Goal: Use online tool/utility: Use online tool/utility

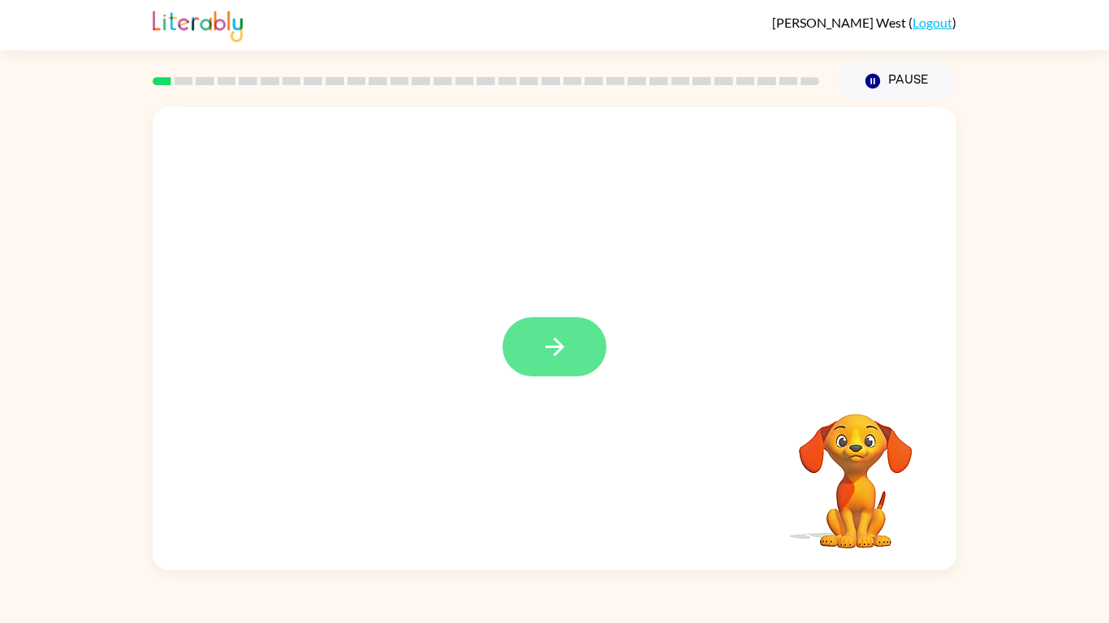
click at [595, 346] on button "button" at bounding box center [555, 346] width 104 height 59
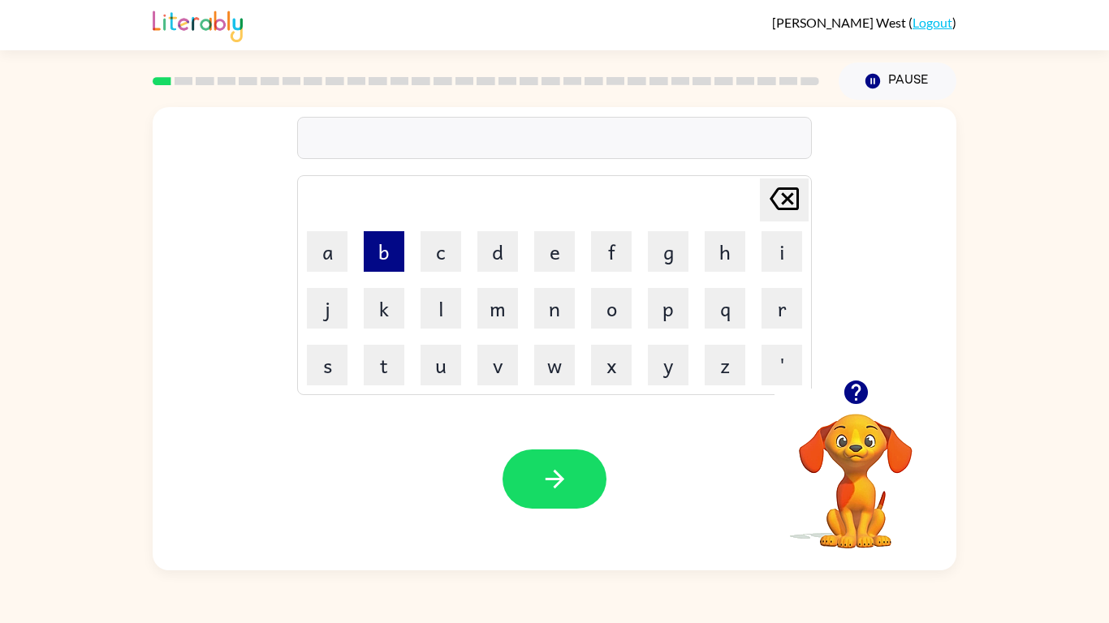
click at [381, 242] on button "b" at bounding box center [384, 251] width 41 height 41
click at [623, 304] on button "o" at bounding box center [611, 308] width 41 height 41
click at [776, 312] on button "r" at bounding box center [781, 308] width 41 height 41
click at [486, 264] on button "d" at bounding box center [497, 251] width 41 height 41
click at [560, 251] on button "e" at bounding box center [554, 251] width 41 height 41
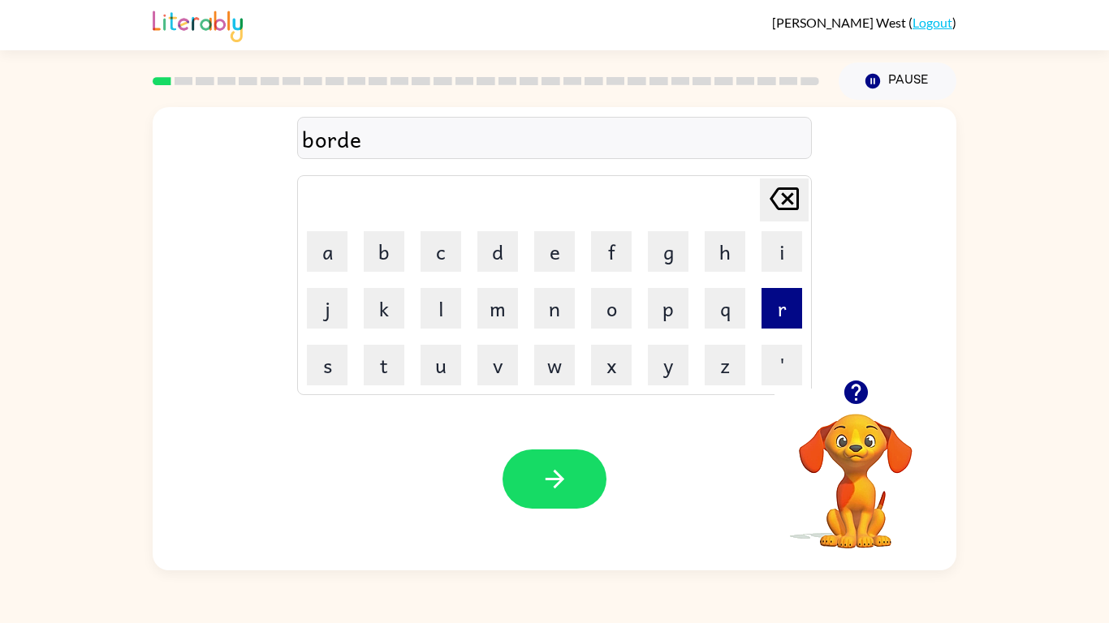
click at [766, 321] on button "r" at bounding box center [781, 308] width 41 height 41
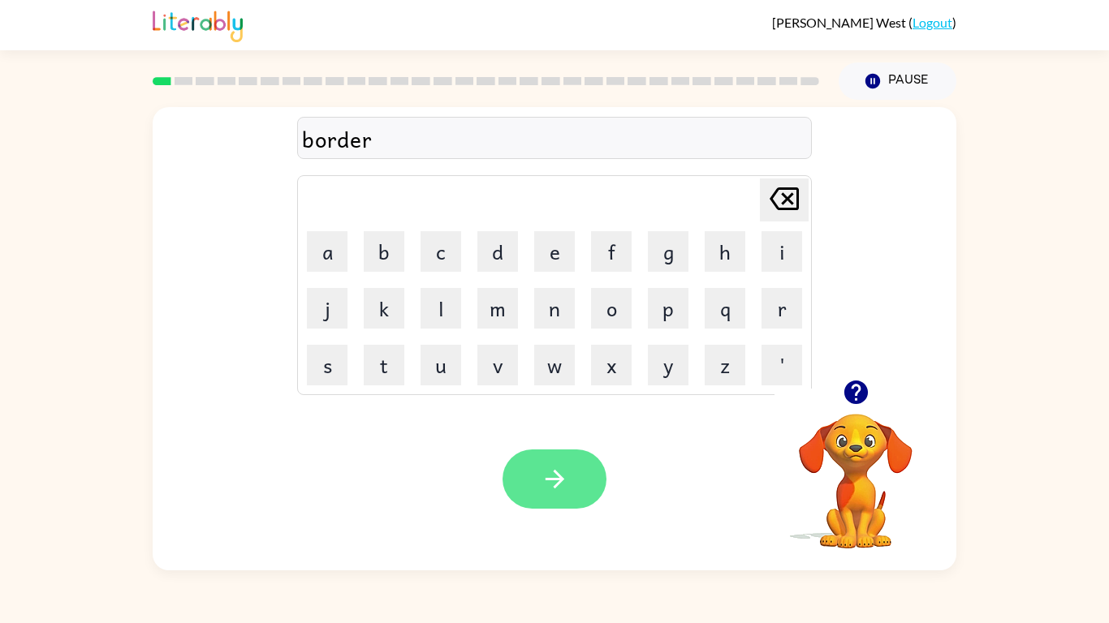
click at [596, 483] on button "button" at bounding box center [555, 479] width 104 height 59
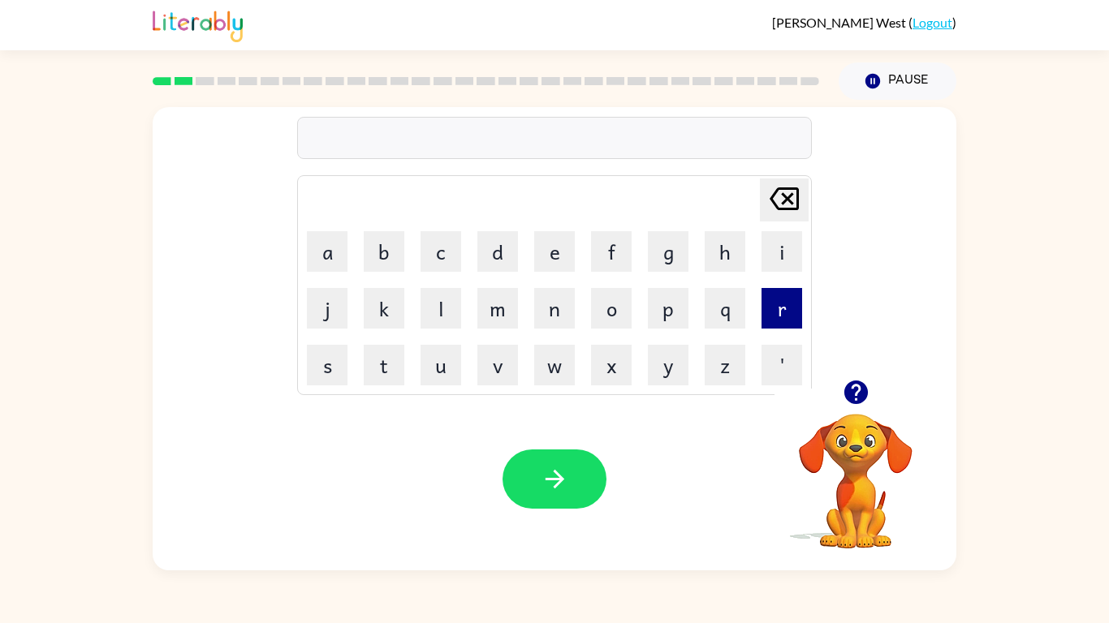
click at [763, 319] on button "r" at bounding box center [781, 308] width 41 height 41
click at [623, 312] on button "o" at bounding box center [611, 308] width 41 height 41
click at [456, 366] on button "u" at bounding box center [441, 365] width 41 height 41
click at [558, 320] on button "n" at bounding box center [554, 308] width 41 height 41
click at [485, 260] on button "d" at bounding box center [497, 251] width 41 height 41
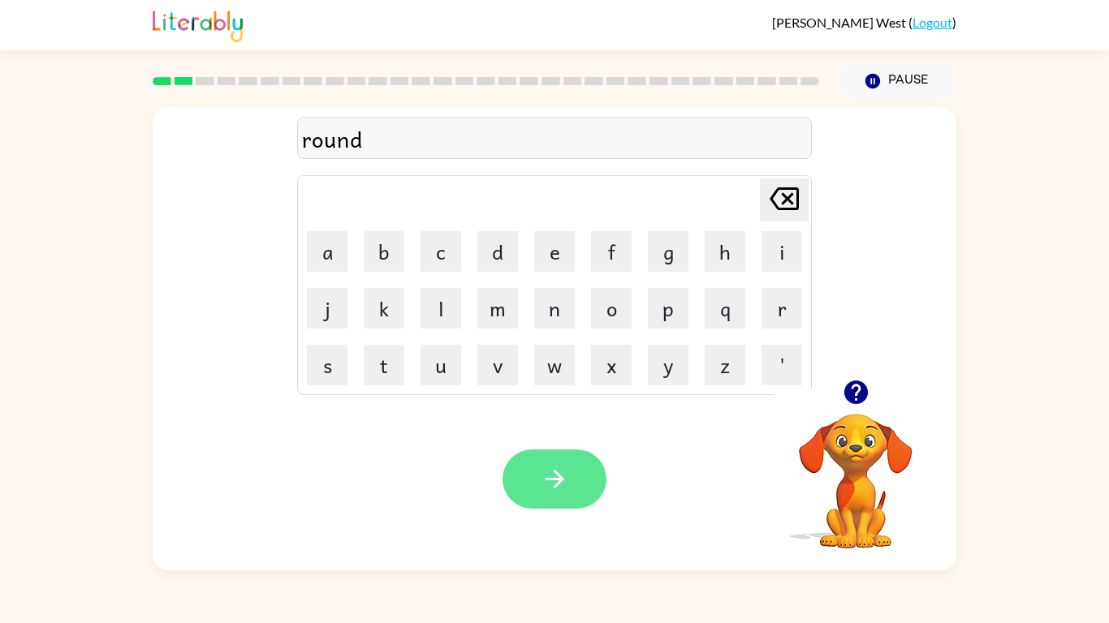
click at [566, 470] on icon "button" at bounding box center [555, 479] width 28 height 28
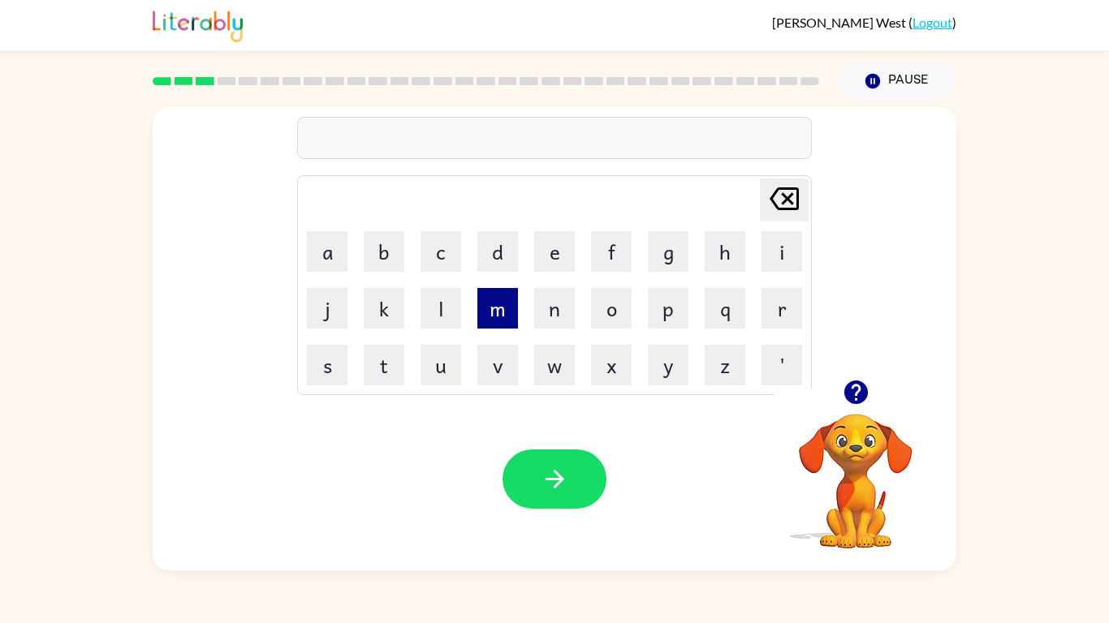
click at [505, 304] on button "m" at bounding box center [497, 308] width 41 height 41
click at [554, 265] on button "e" at bounding box center [554, 251] width 41 height 41
click at [333, 257] on button "a" at bounding box center [327, 251] width 41 height 41
click at [334, 364] on button "s" at bounding box center [327, 365] width 41 height 41
click at [714, 255] on button "h" at bounding box center [725, 251] width 41 height 41
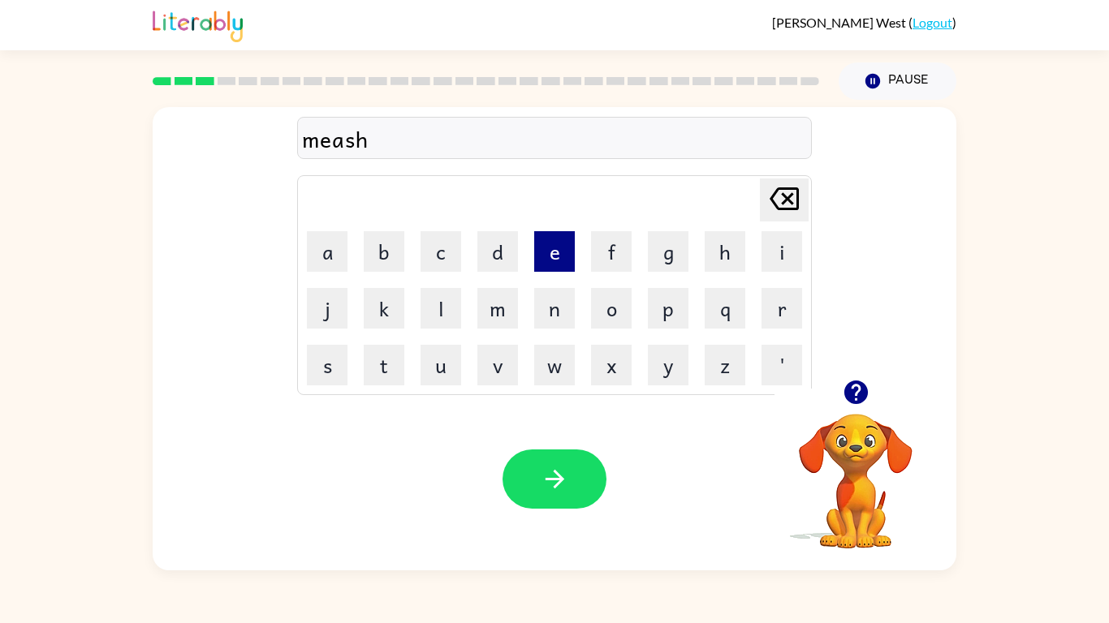
click at [541, 258] on button "e" at bounding box center [554, 251] width 41 height 41
click at [543, 258] on button "e" at bounding box center [554, 251] width 41 height 41
click at [578, 300] on td "n" at bounding box center [554, 308] width 55 height 55
click at [570, 298] on button "n" at bounding box center [554, 308] width 41 height 41
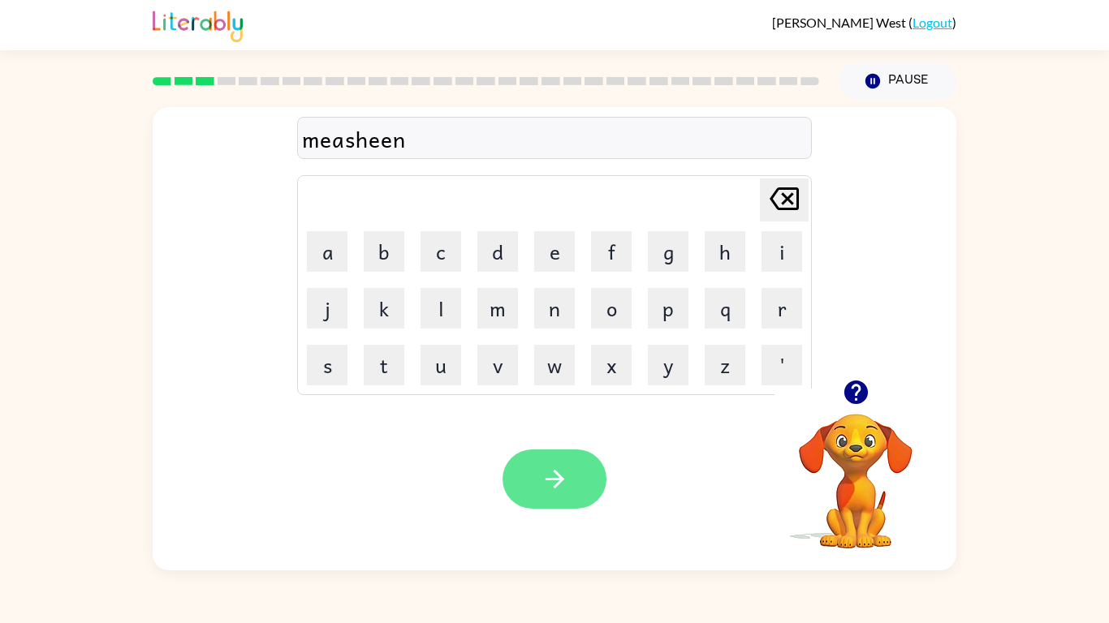
click at [570, 485] on button "button" at bounding box center [555, 479] width 104 height 59
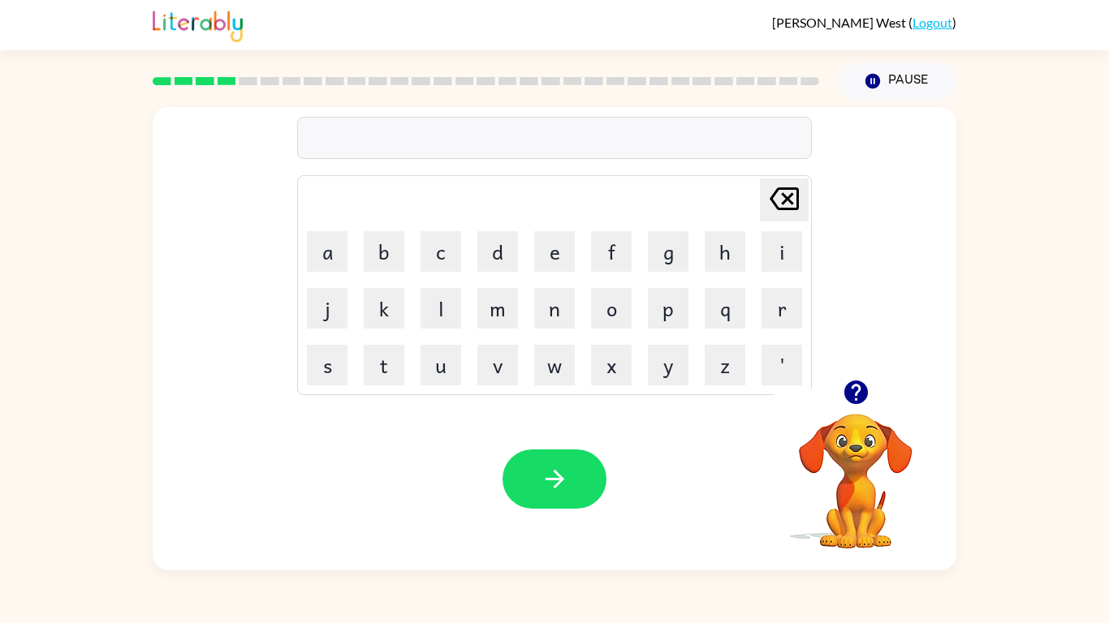
click at [864, 388] on icon "button" at bounding box center [855, 393] width 24 height 24
click at [400, 354] on button "t" at bounding box center [384, 365] width 41 height 41
click at [771, 309] on button "r" at bounding box center [781, 308] width 41 height 41
click at [347, 258] on button "a" at bounding box center [327, 251] width 41 height 41
click at [770, 256] on button "i" at bounding box center [781, 251] width 41 height 41
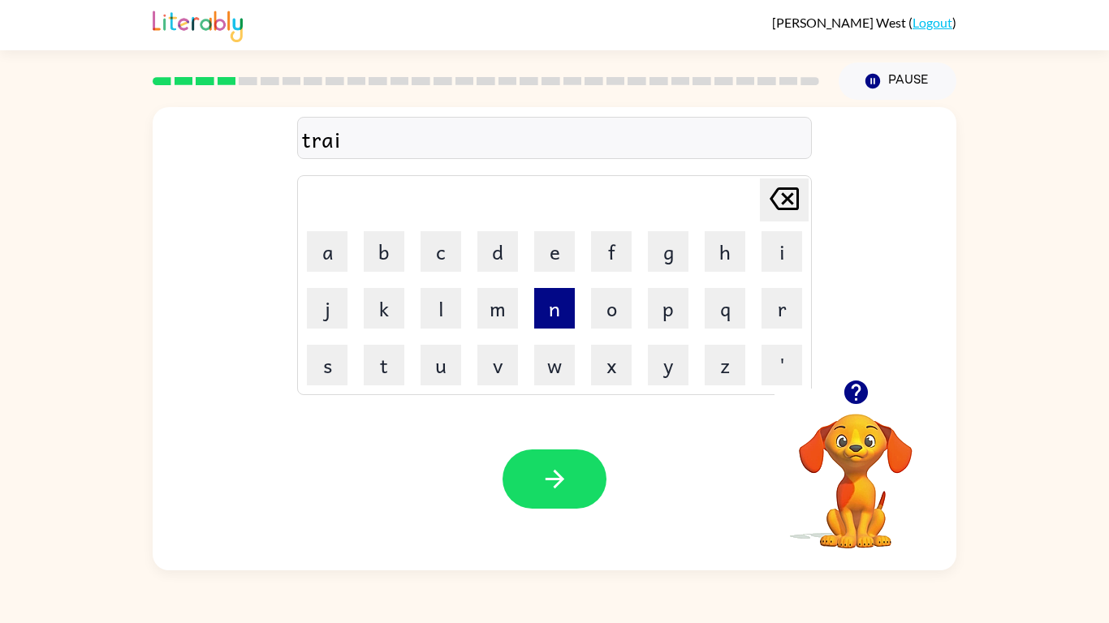
click at [537, 321] on button "n" at bounding box center [554, 308] width 41 height 41
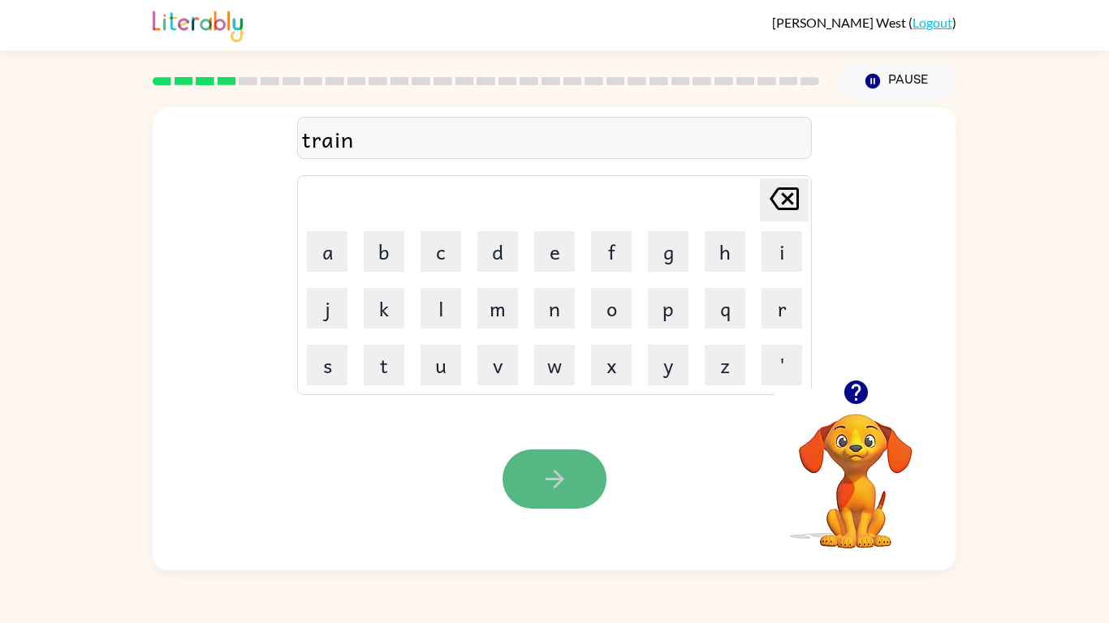
click at [583, 464] on button "button" at bounding box center [555, 479] width 104 height 59
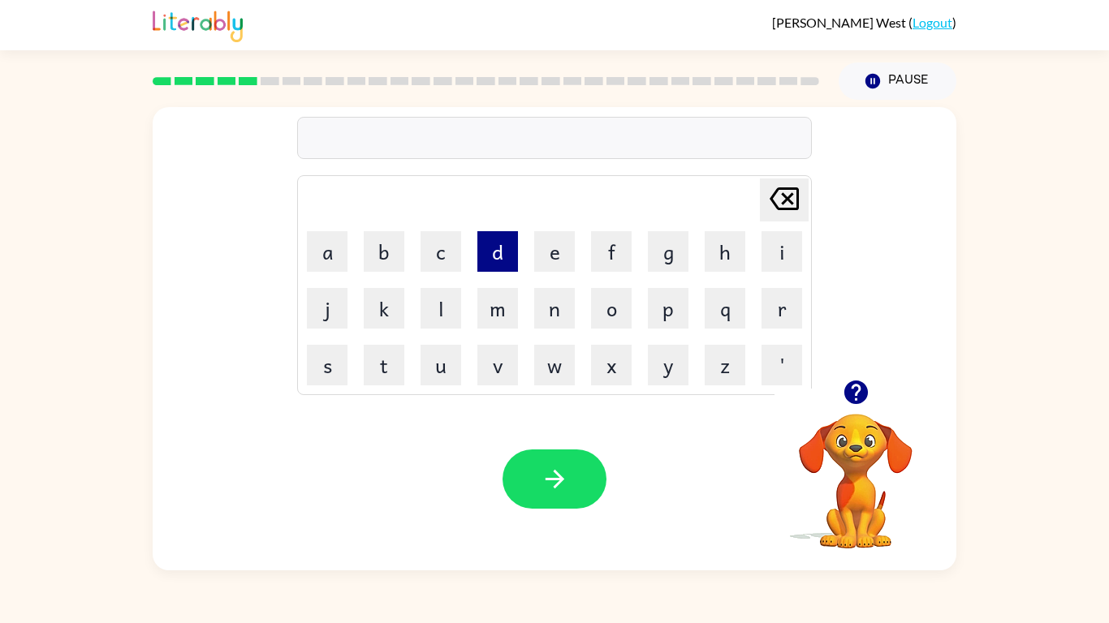
click at [490, 270] on button "d" at bounding box center [497, 251] width 41 height 41
click at [542, 269] on button "e" at bounding box center [554, 251] width 41 height 41
click at [610, 256] on button "f" at bounding box center [611, 251] width 41 height 41
click at [564, 314] on button "n" at bounding box center [554, 308] width 41 height 41
click at [349, 354] on td "s" at bounding box center [327, 365] width 55 height 55
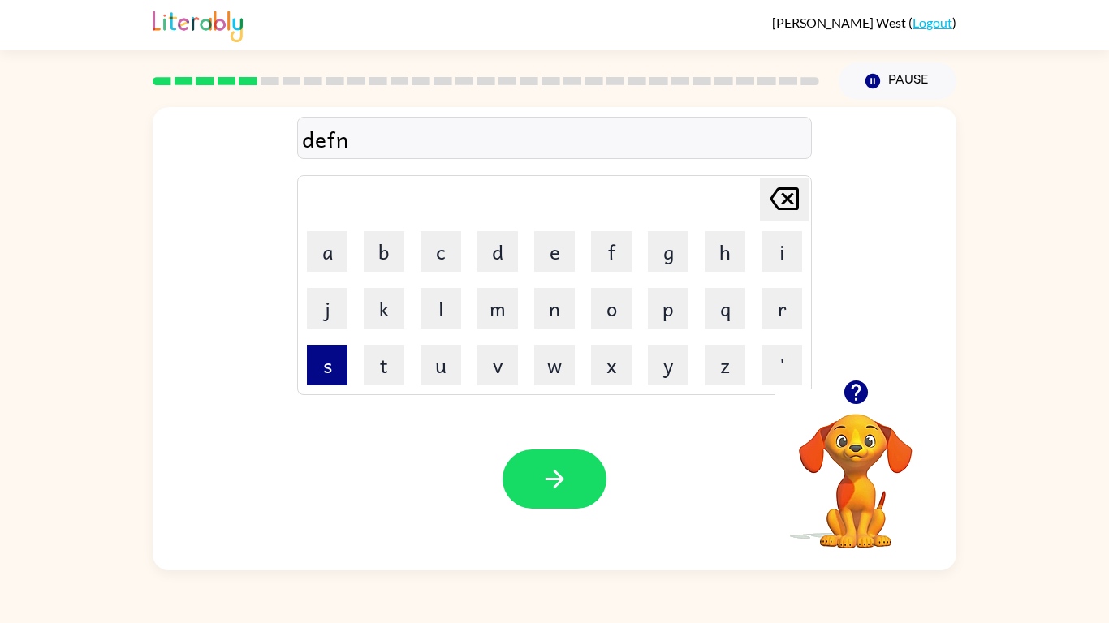
click at [343, 355] on button "s" at bounding box center [327, 365] width 41 height 41
click at [773, 243] on button "i" at bounding box center [781, 251] width 41 height 41
click at [511, 370] on button "v" at bounding box center [497, 365] width 41 height 41
click at [541, 255] on button "e" at bounding box center [554, 251] width 41 height 41
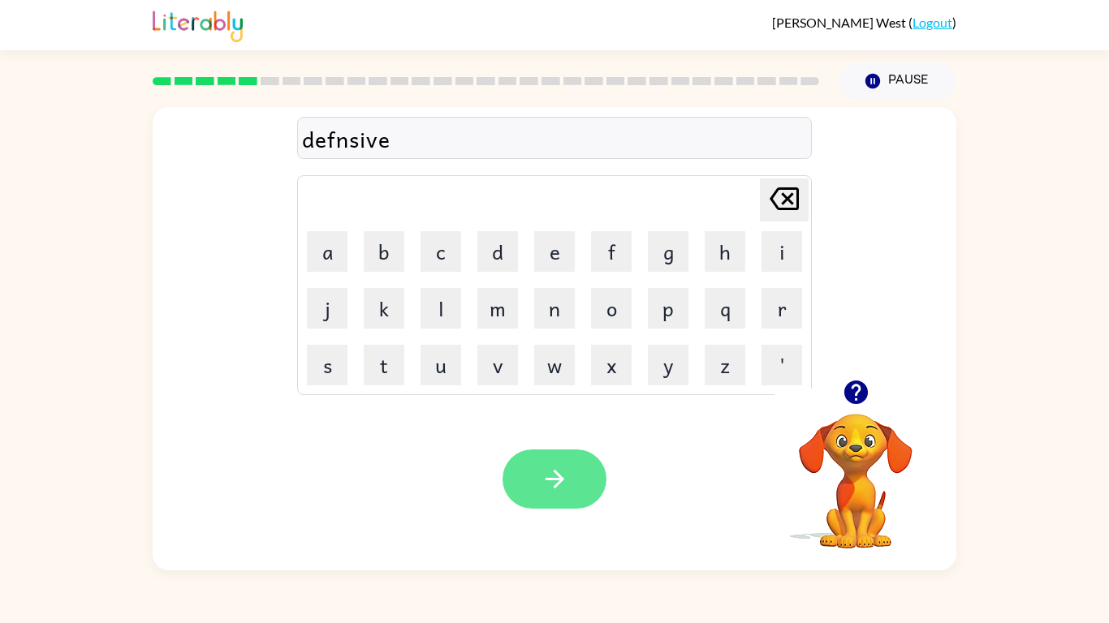
click at [577, 461] on button "button" at bounding box center [555, 479] width 104 height 59
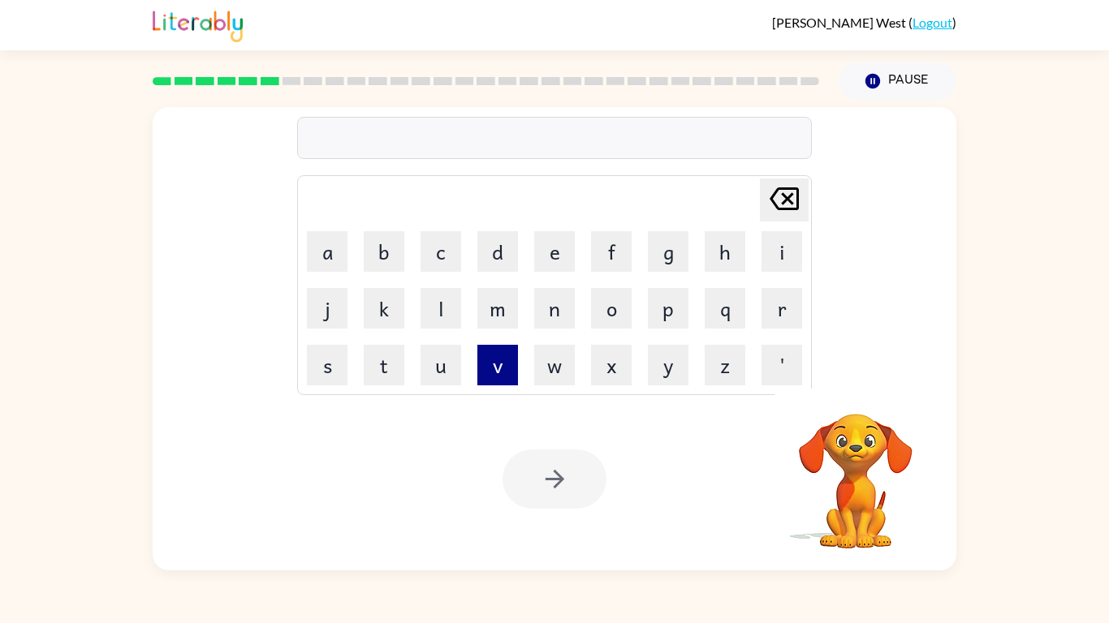
click at [495, 371] on button "v" at bounding box center [497, 365] width 41 height 41
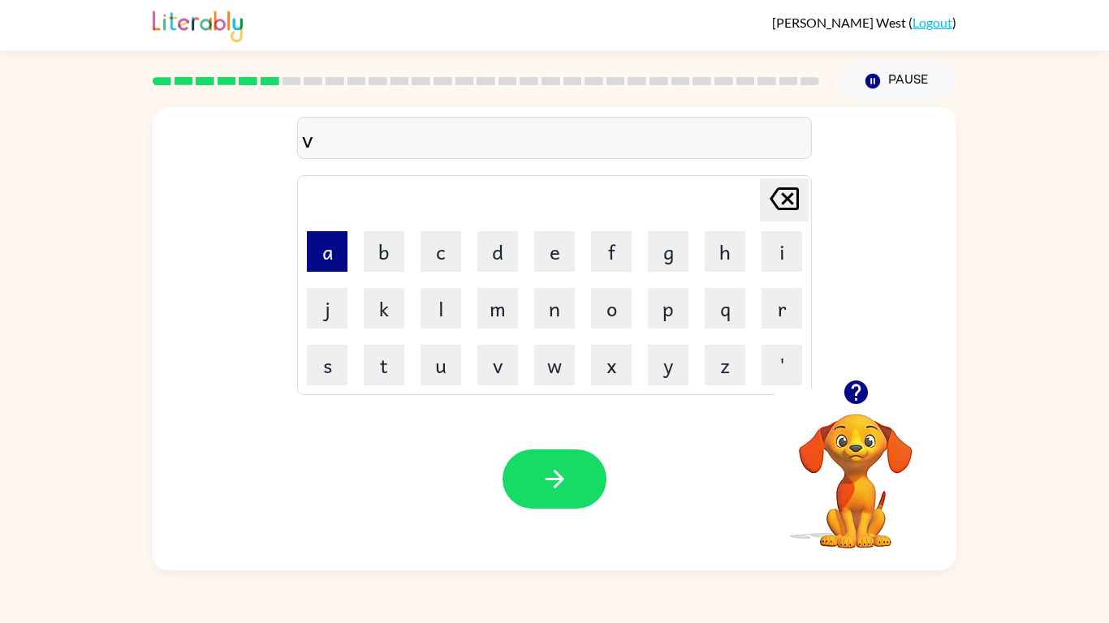
click at [341, 255] on button "a" at bounding box center [327, 251] width 41 height 41
click at [425, 272] on td "c" at bounding box center [440, 251] width 55 height 55
click at [423, 231] on button "c" at bounding box center [441, 251] width 41 height 41
click at [343, 241] on button "a" at bounding box center [327, 251] width 41 height 41
click at [350, 365] on td "s" at bounding box center [327, 365] width 55 height 55
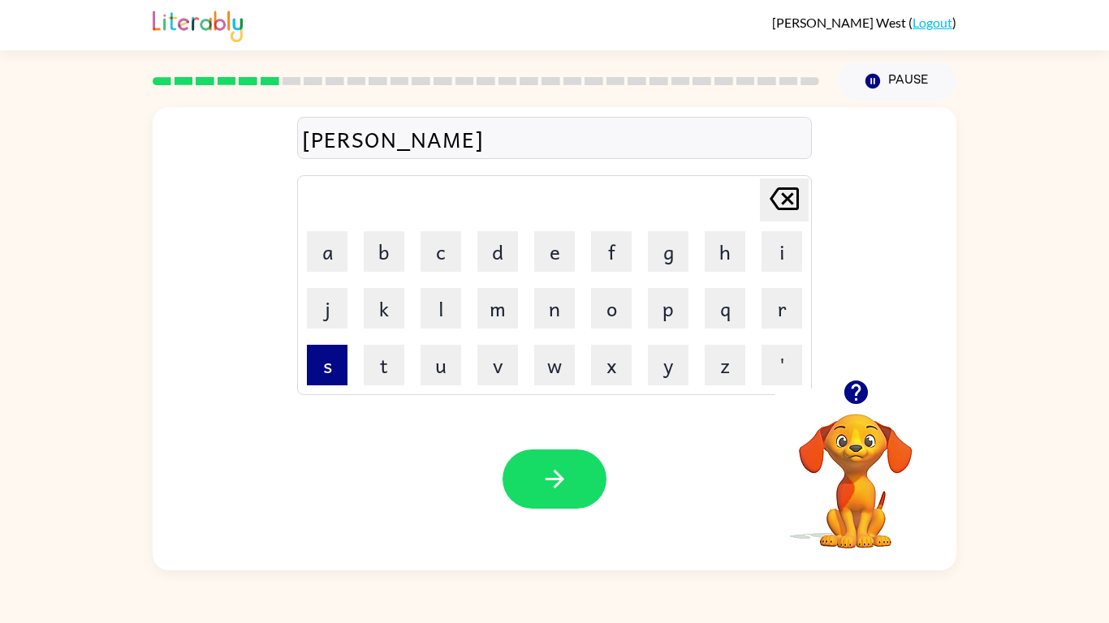
click at [339, 364] on button "s" at bounding box center [327, 365] width 41 height 41
click at [710, 271] on td "h" at bounding box center [724, 251] width 55 height 55
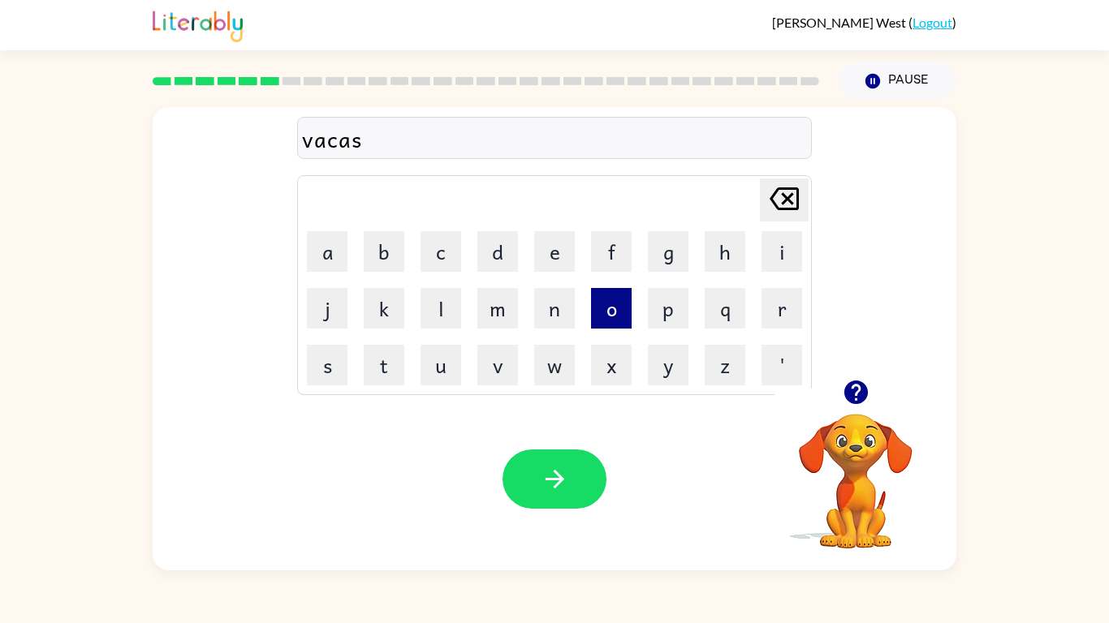
click at [615, 310] on button "o" at bounding box center [611, 308] width 41 height 41
click at [540, 317] on button "n" at bounding box center [554, 308] width 41 height 41
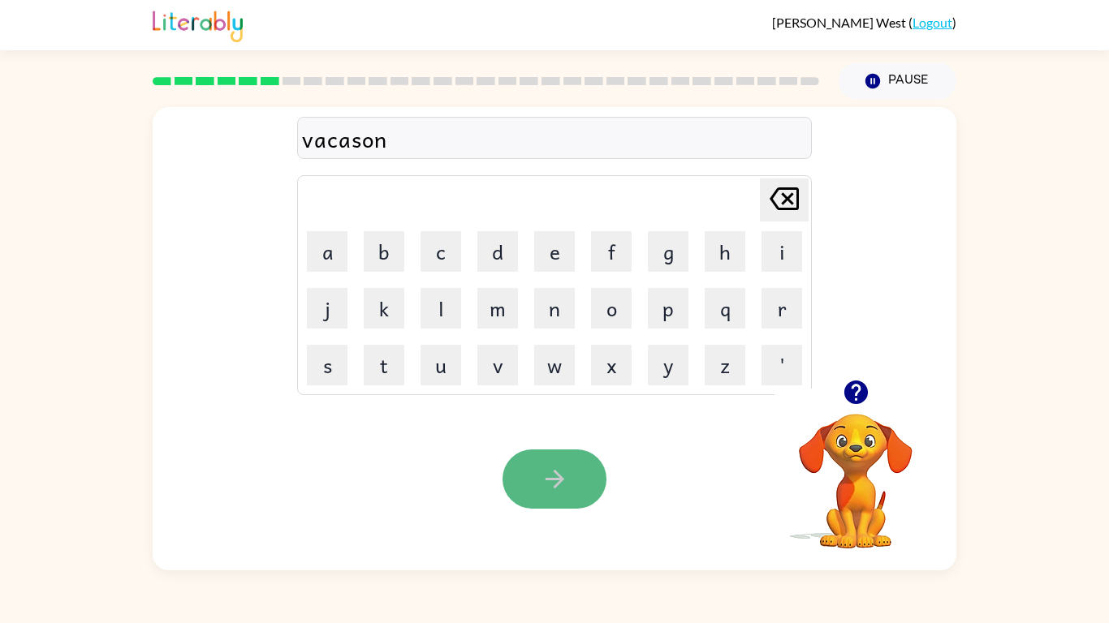
click at [530, 481] on button "button" at bounding box center [555, 479] width 104 height 59
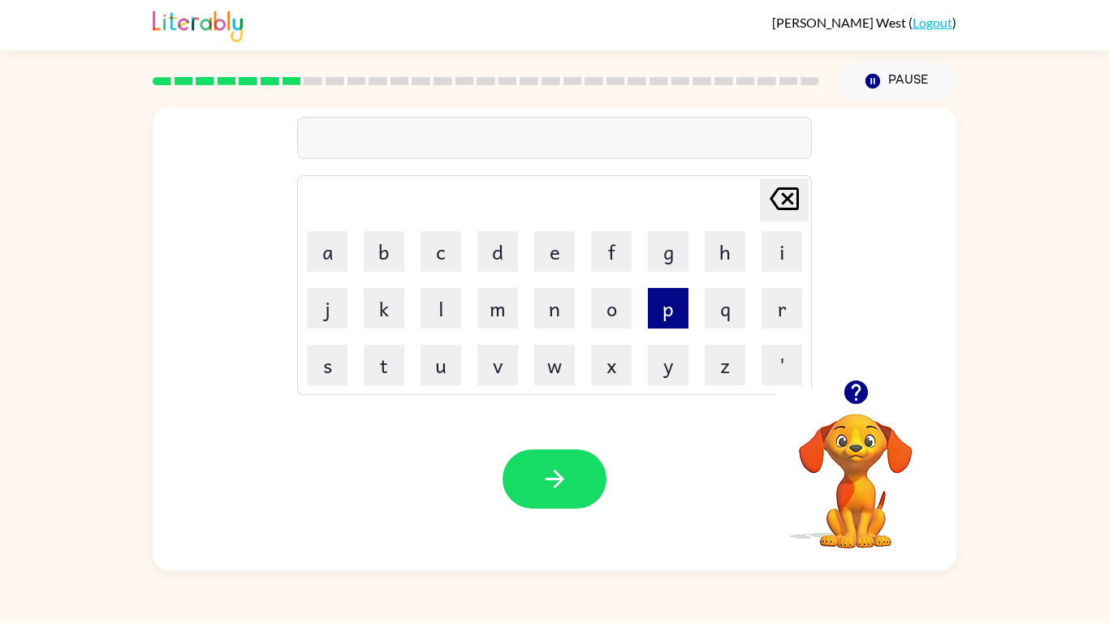
click at [664, 312] on button "p" at bounding box center [668, 308] width 41 height 41
click at [615, 320] on button "o" at bounding box center [611, 308] width 41 height 41
click at [348, 238] on td "a" at bounding box center [327, 251] width 55 height 55
click at [342, 234] on button "a" at bounding box center [327, 251] width 41 height 41
click at [511, 264] on button "d" at bounding box center [497, 251] width 41 height 41
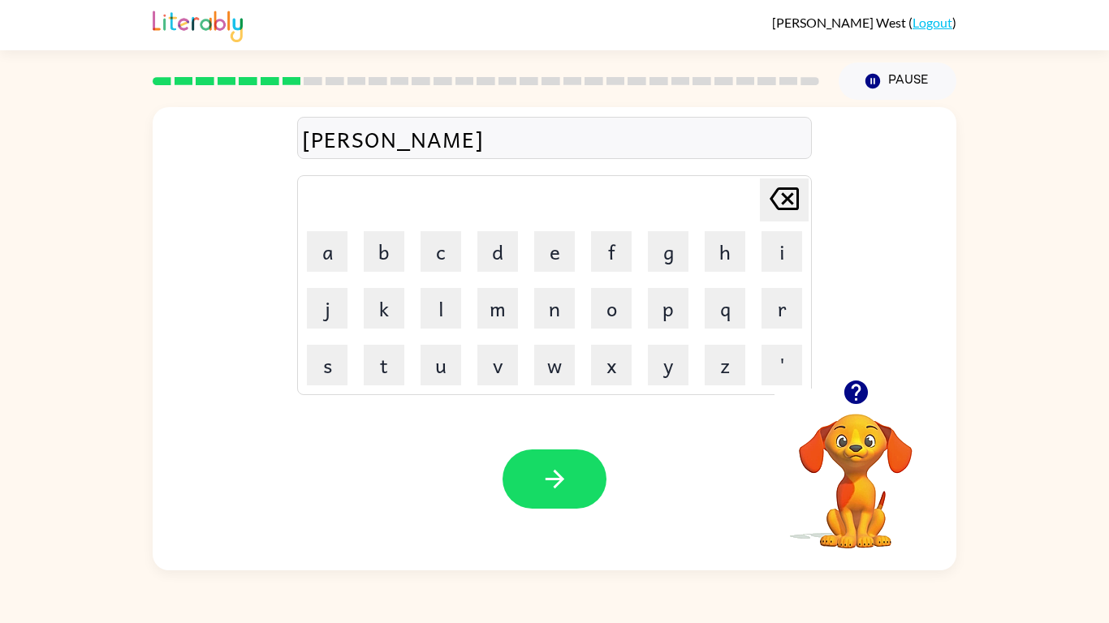
click at [463, 317] on td "l" at bounding box center [440, 308] width 55 height 55
click at [459, 316] on button "l" at bounding box center [441, 308] width 41 height 41
click at [770, 216] on icon "[PERSON_NAME] last character input" at bounding box center [784, 198] width 39 height 39
click at [481, 258] on button "d" at bounding box center [497, 251] width 41 height 41
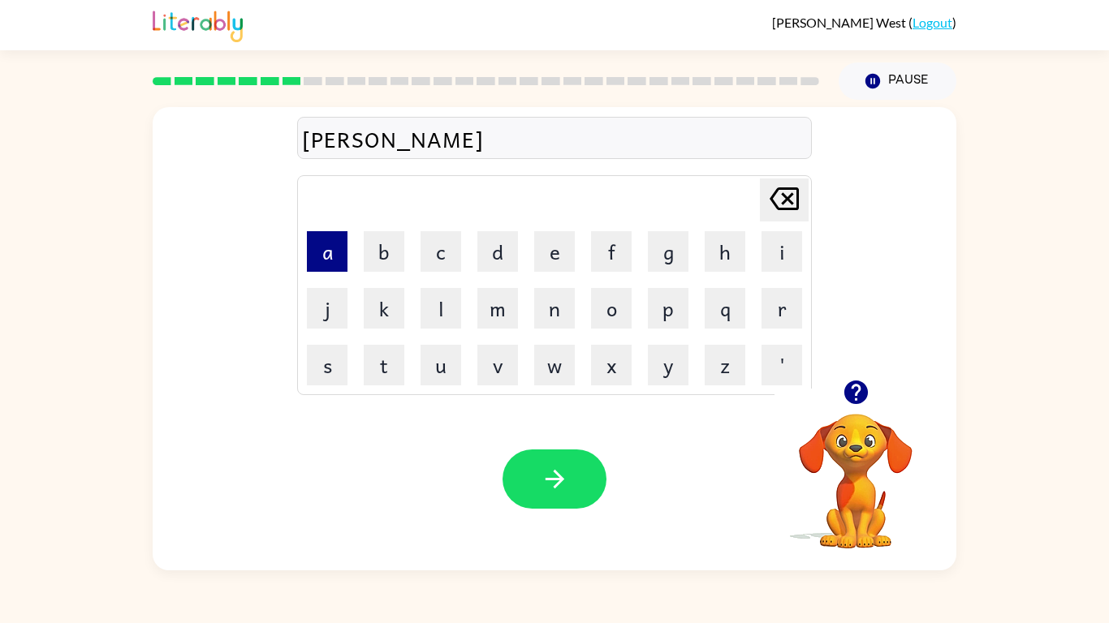
click at [334, 264] on button "a" at bounding box center [327, 251] width 41 height 41
click at [856, 382] on icon "button" at bounding box center [855, 393] width 24 height 24
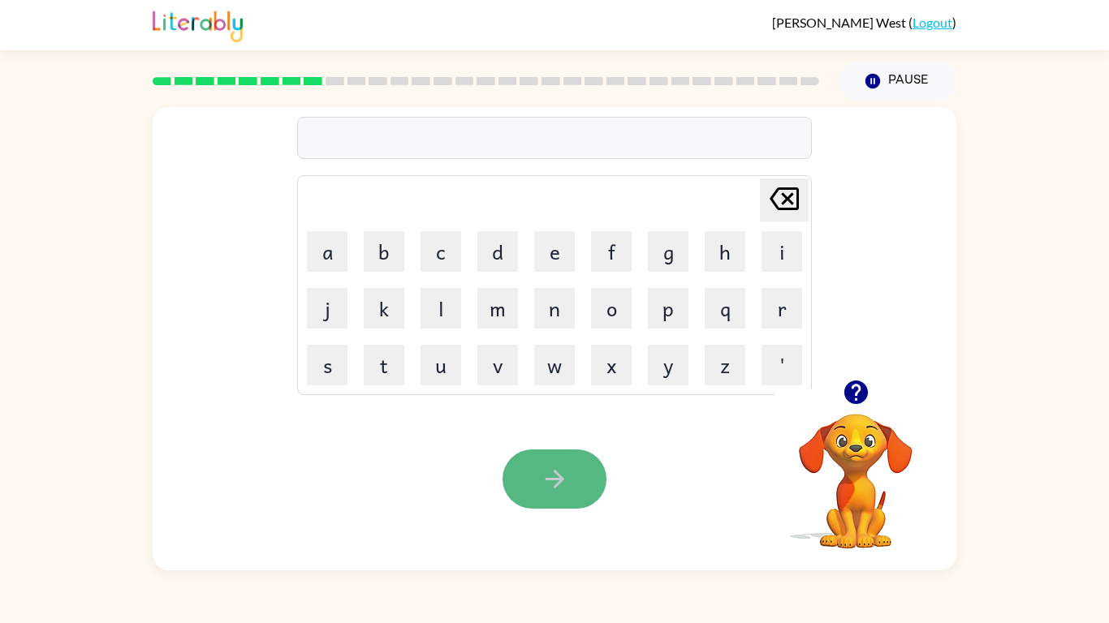
click at [589, 472] on button "button" at bounding box center [555, 479] width 104 height 59
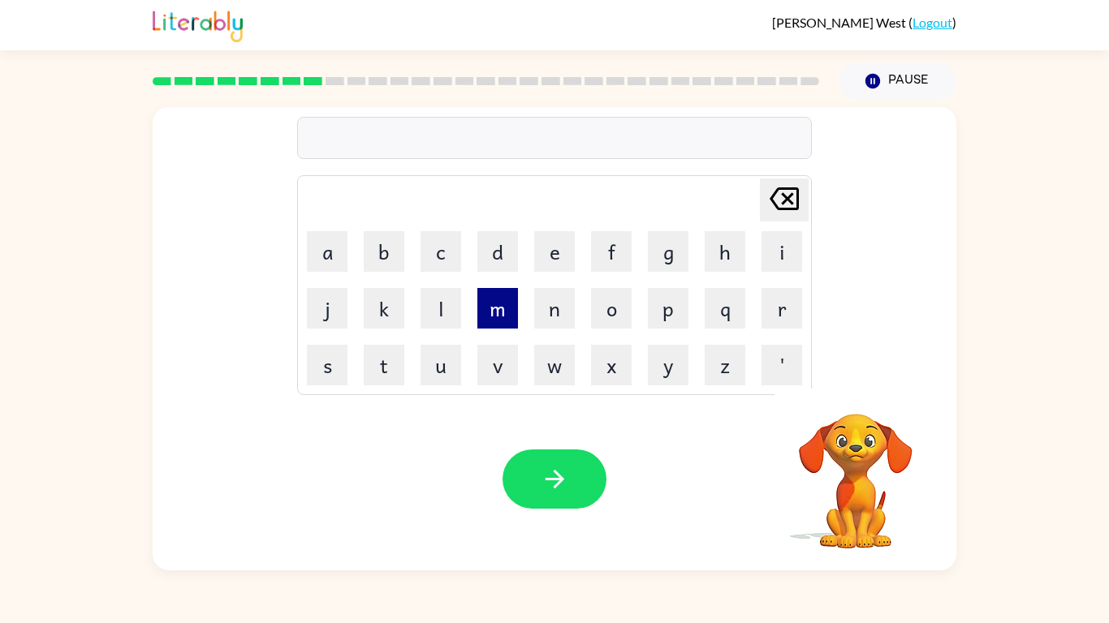
click at [489, 311] on button "m" at bounding box center [497, 308] width 41 height 41
click at [543, 259] on button "e" at bounding box center [554, 251] width 41 height 41
click at [339, 261] on button "a" at bounding box center [327, 251] width 41 height 41
click at [770, 306] on button "r" at bounding box center [781, 308] width 41 height 41
click at [772, 266] on button "i" at bounding box center [781, 251] width 41 height 41
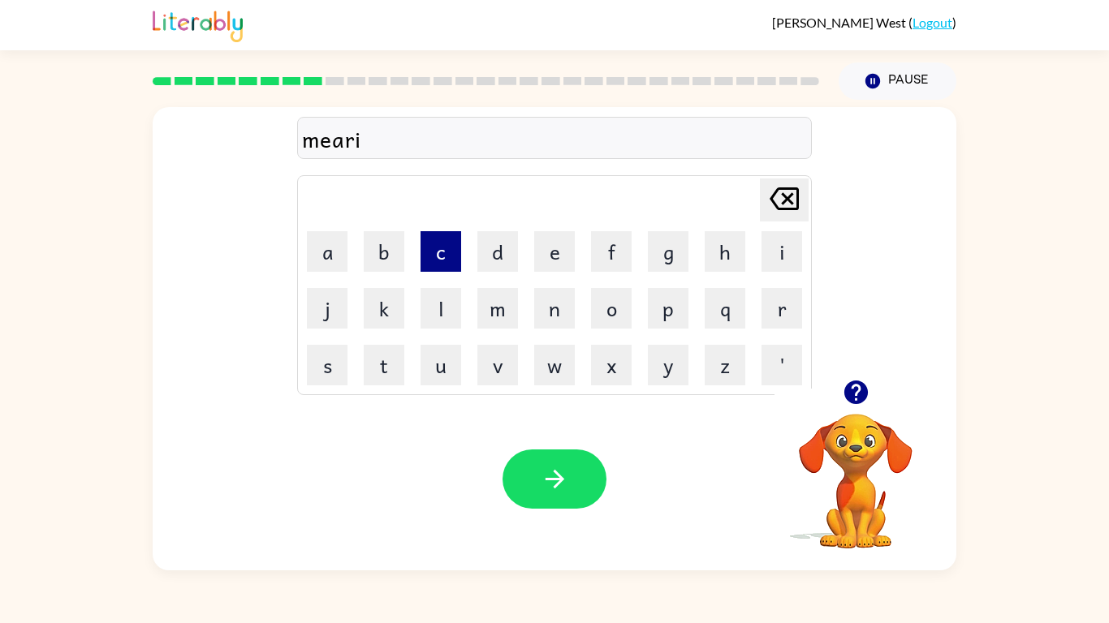
click at [435, 252] on button "c" at bounding box center [441, 251] width 41 height 41
click at [323, 255] on button "a" at bounding box center [327, 251] width 41 height 41
click at [442, 309] on button "l" at bounding box center [441, 308] width 41 height 41
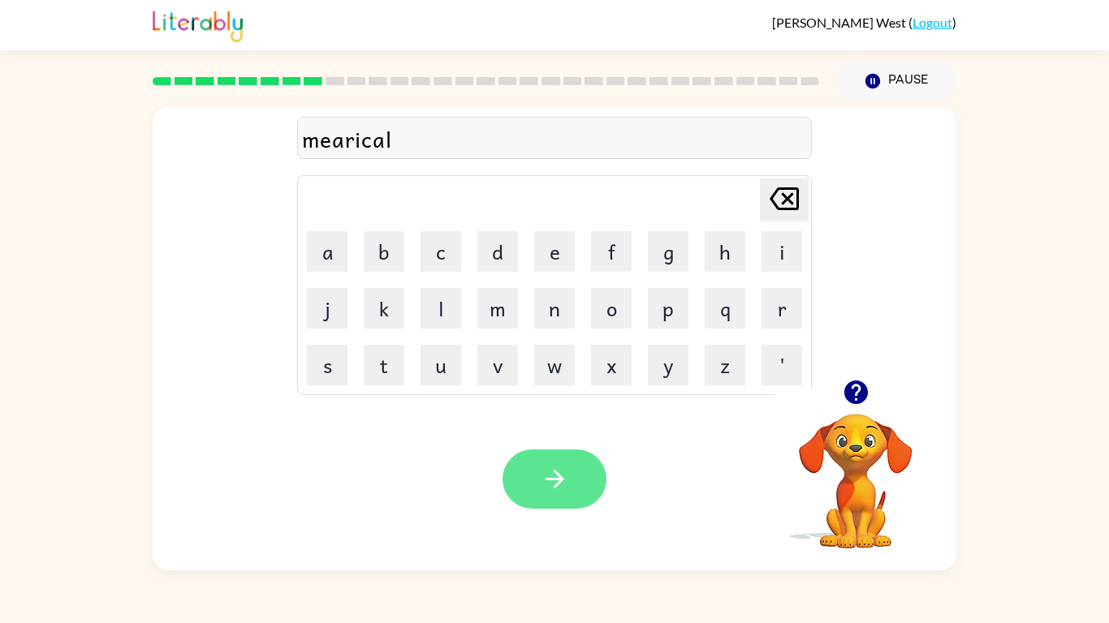
click at [549, 490] on icon "button" at bounding box center [555, 479] width 28 height 28
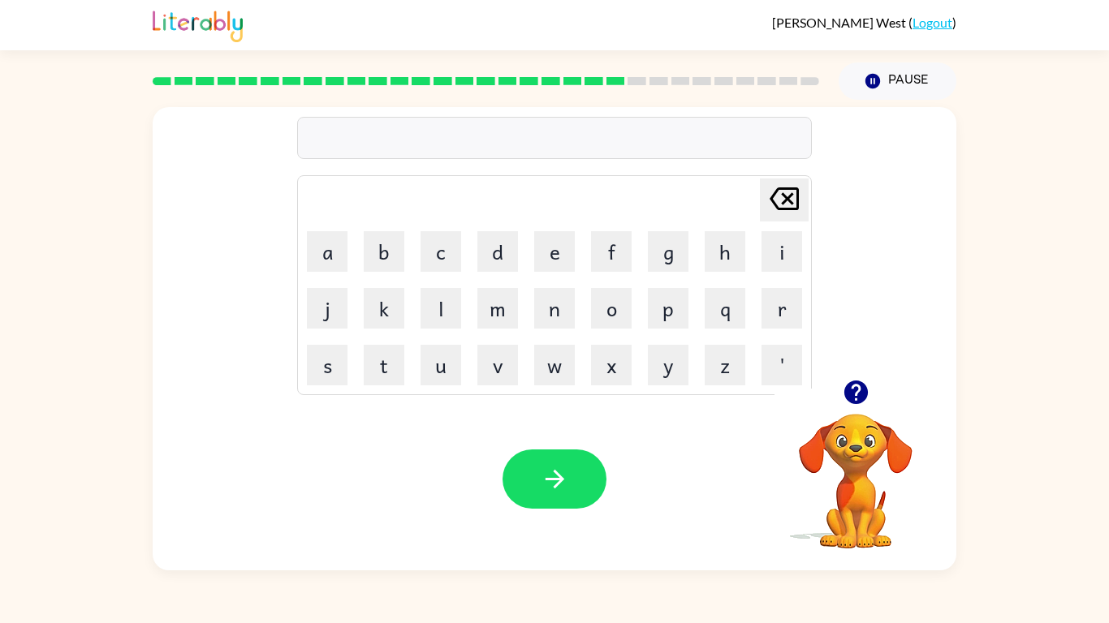
click at [865, 395] on icon "button" at bounding box center [855, 393] width 24 height 24
click at [842, 386] on icon "button" at bounding box center [856, 392] width 28 height 28
